Goal: Task Accomplishment & Management: Manage account settings

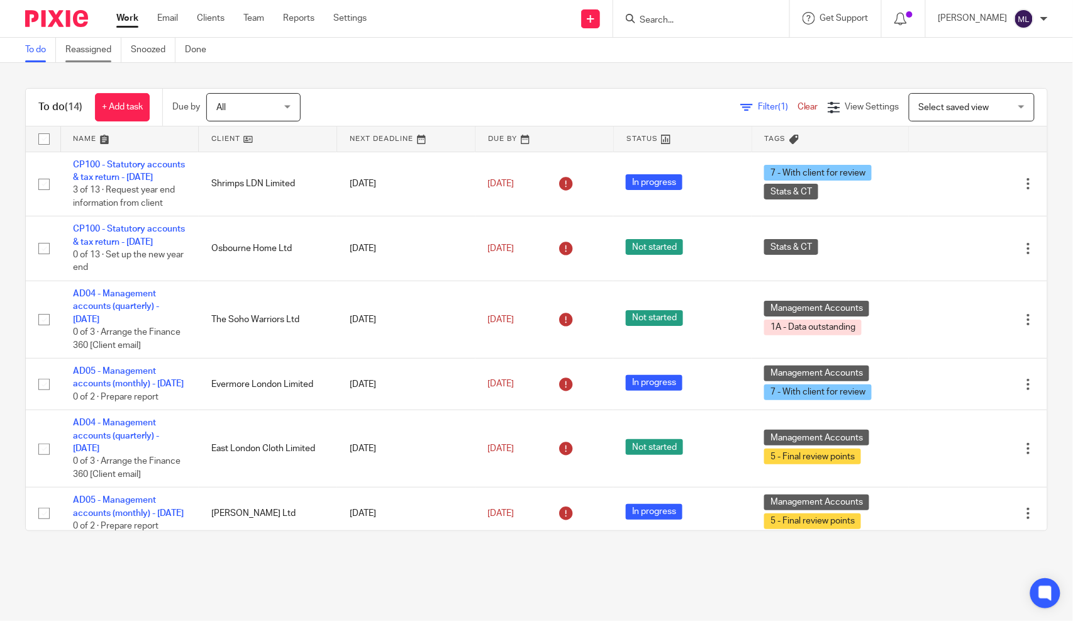
click at [104, 52] on link "Reassigned" at bounding box center [93, 50] width 56 height 25
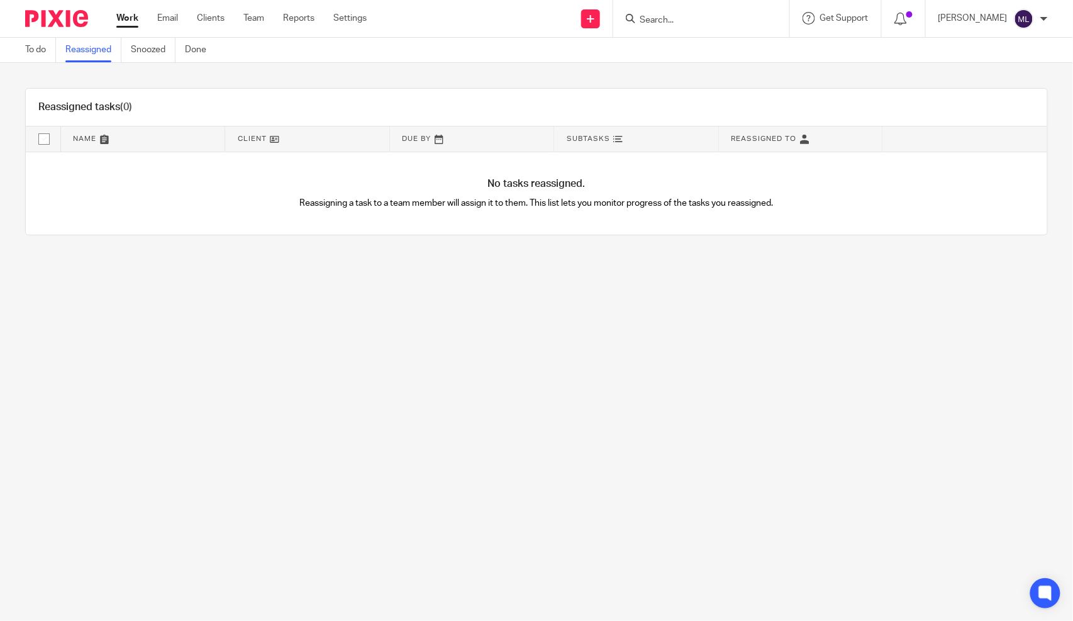
click at [50, 43] on link "To do" at bounding box center [40, 50] width 31 height 25
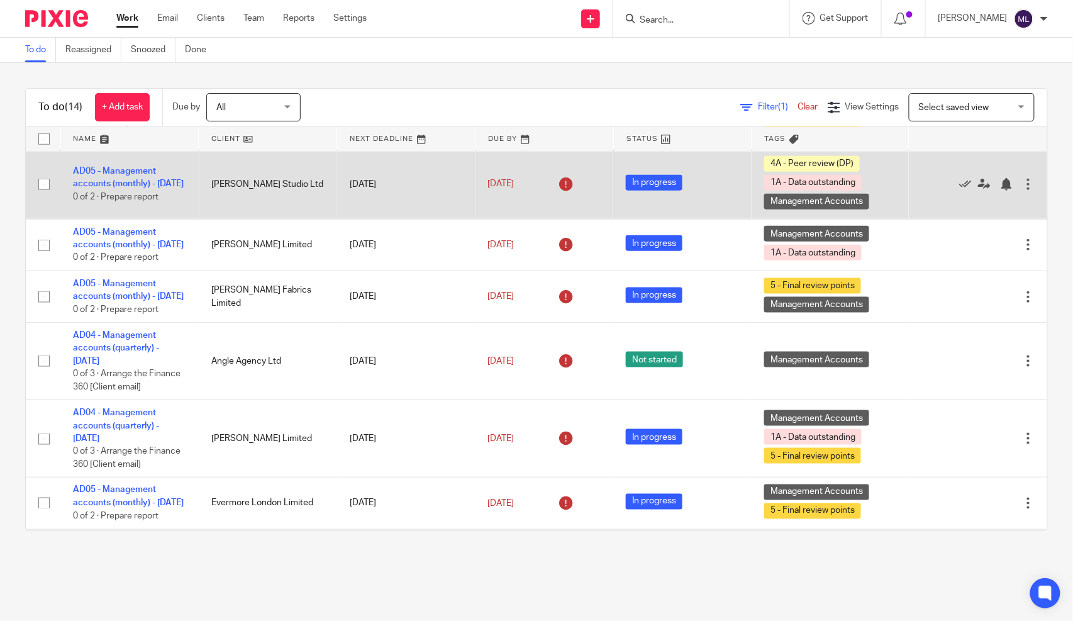
scroll to position [489, 0]
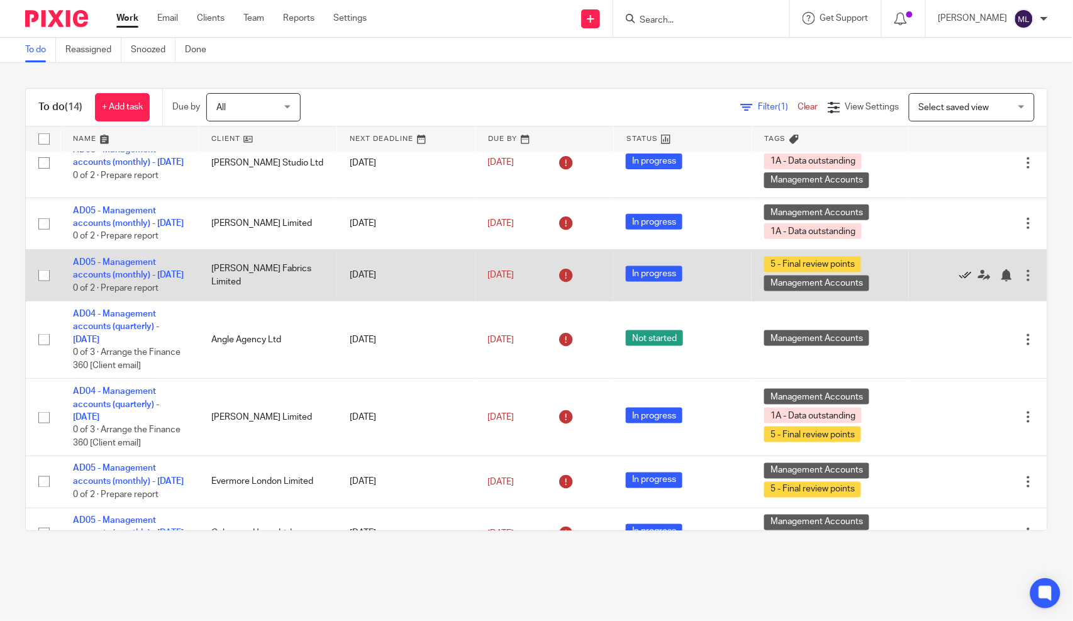
click at [959, 282] on icon at bounding box center [965, 275] width 13 height 13
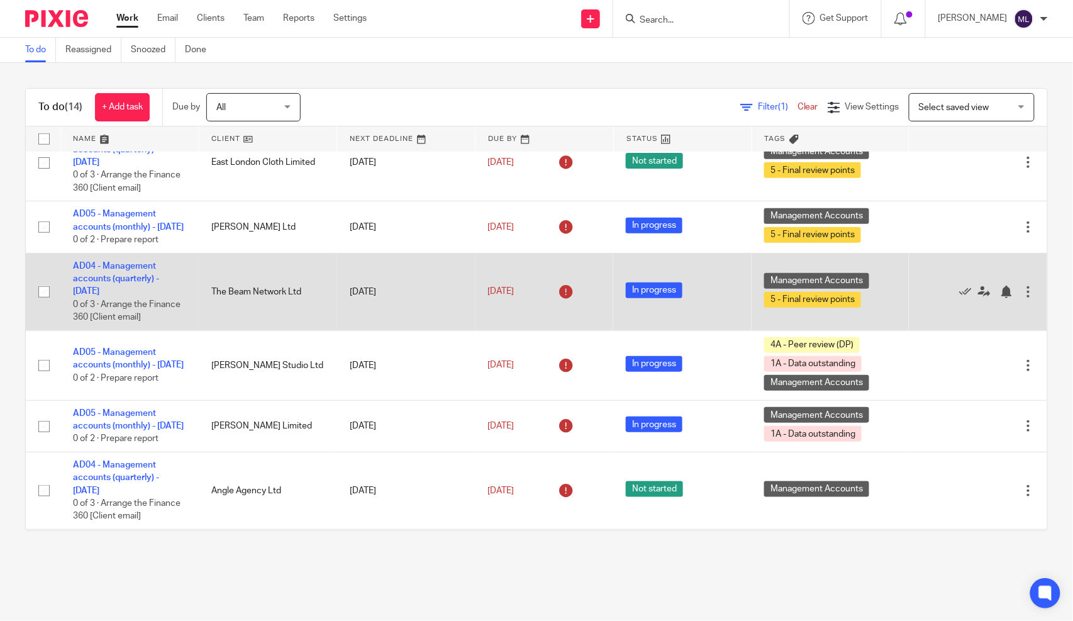
scroll to position [282, 0]
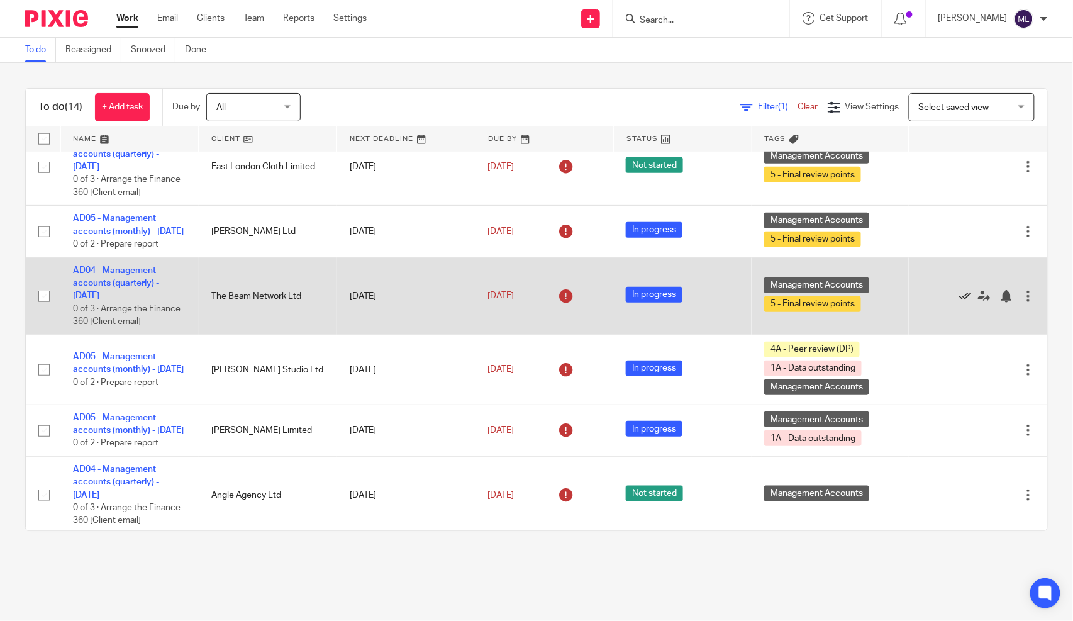
click at [959, 302] on icon at bounding box center [965, 296] width 13 height 13
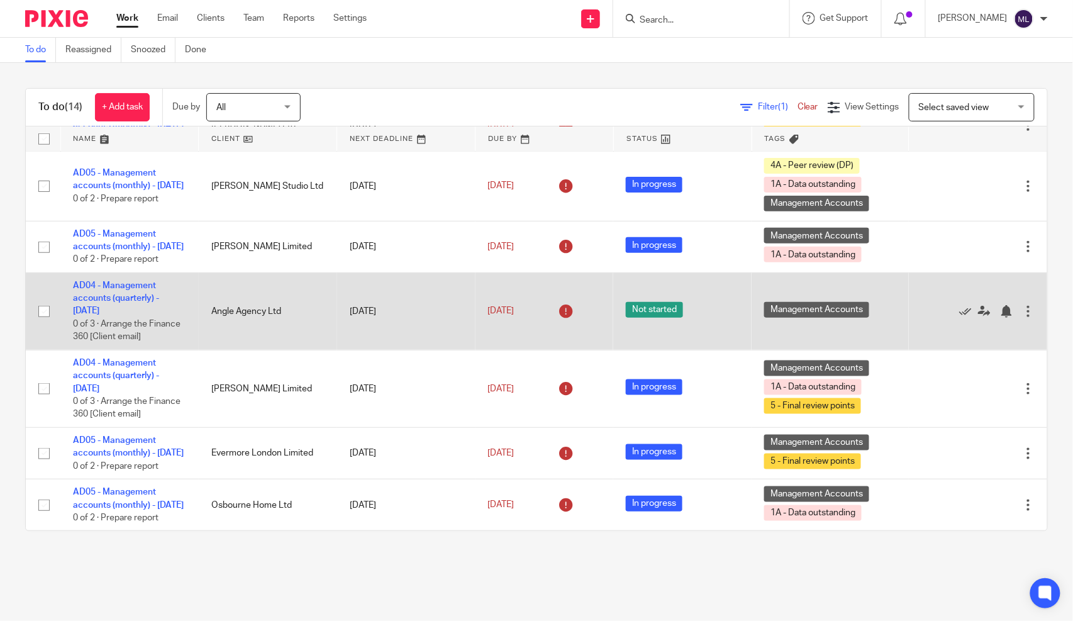
scroll to position [483, 0]
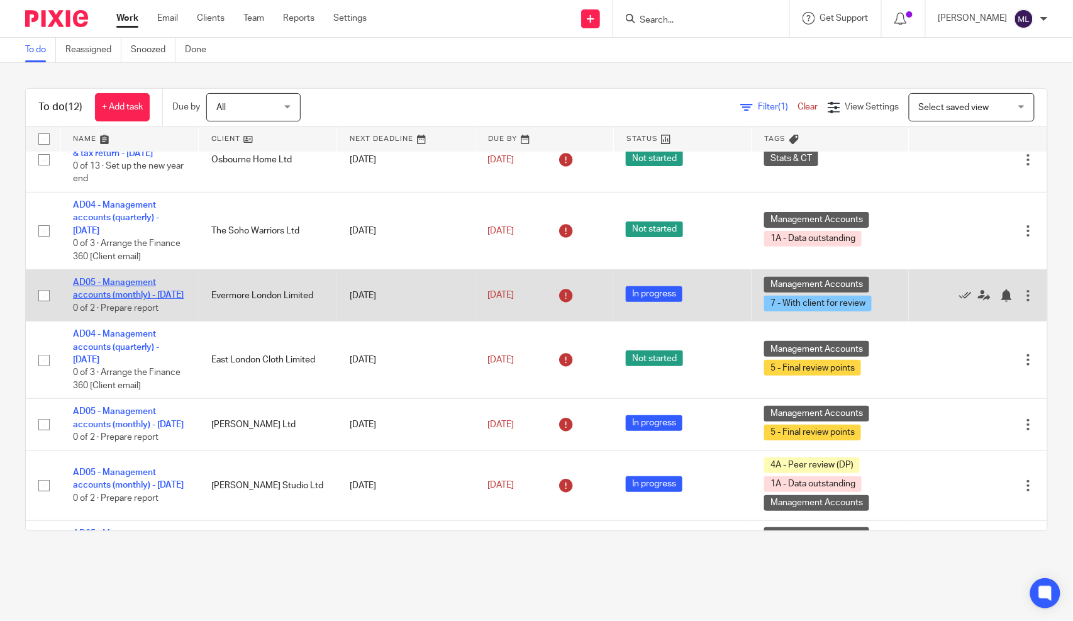
scroll to position [64, 0]
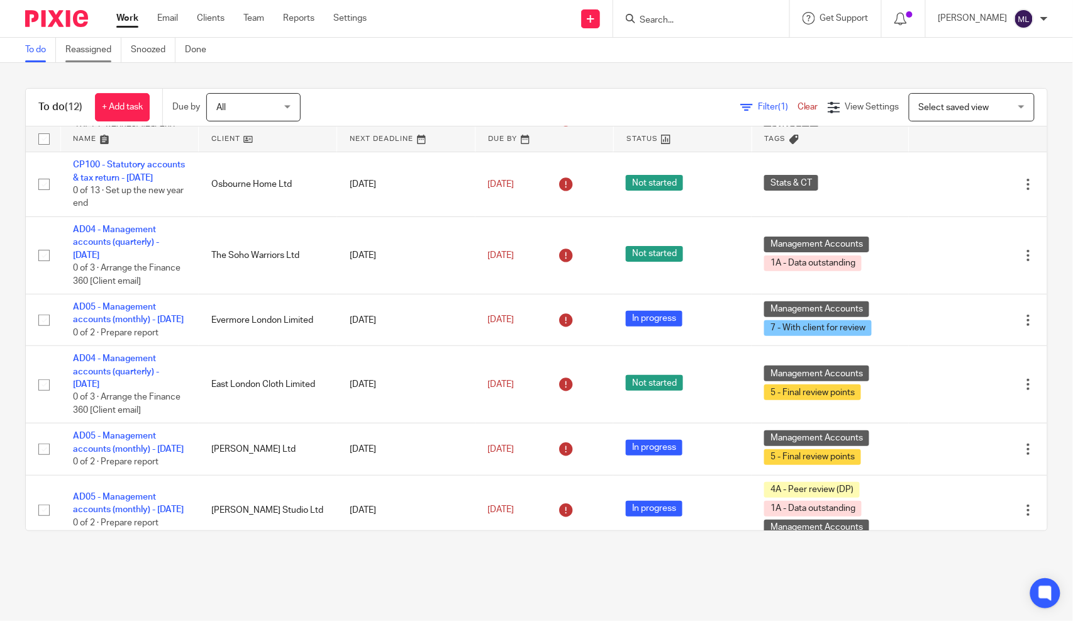
click at [108, 55] on link "Reassigned" at bounding box center [93, 50] width 56 height 25
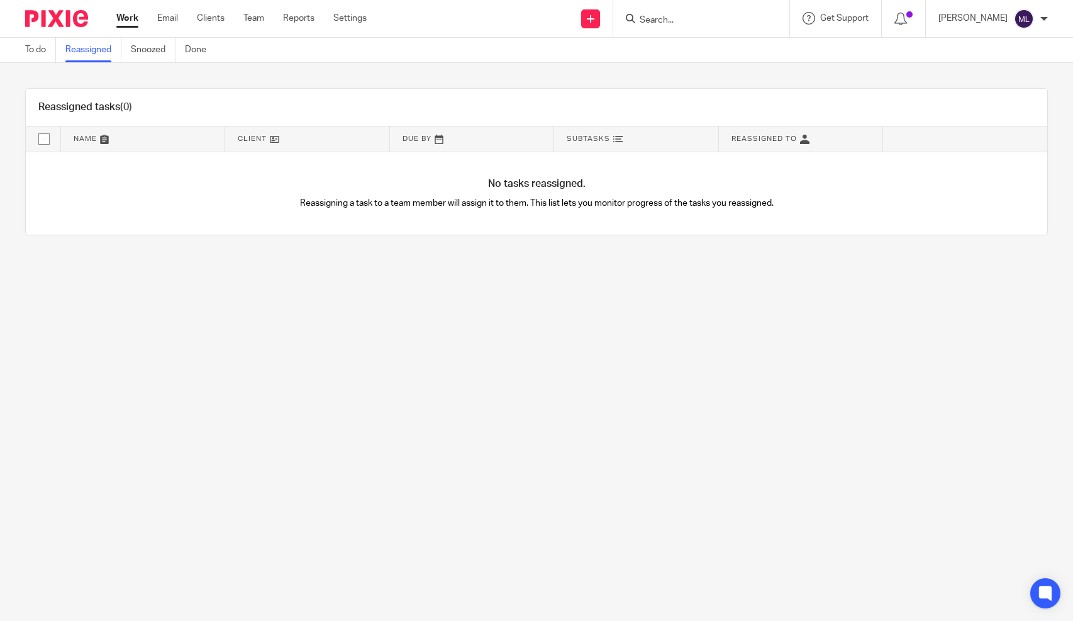
click at [41, 48] on link "To do" at bounding box center [40, 50] width 31 height 25
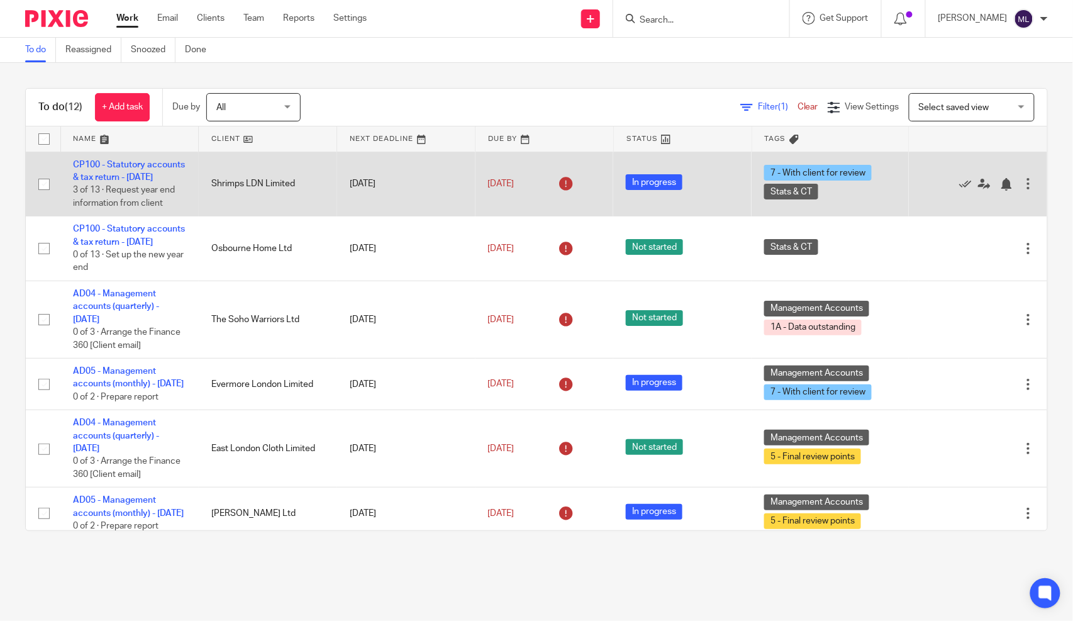
scroll to position [70, 0]
